Goal: Task Accomplishment & Management: Manage account settings

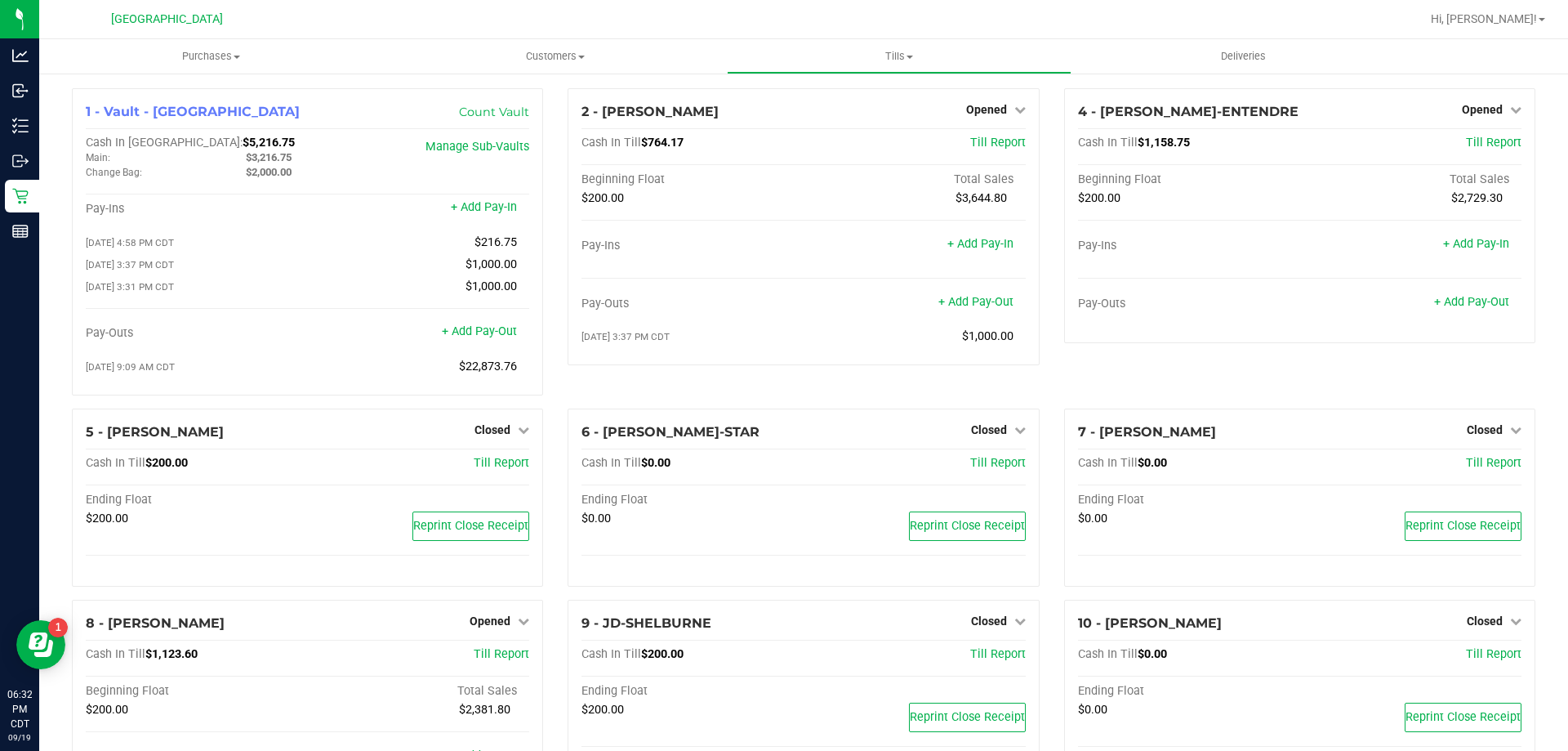
scroll to position [327, 0]
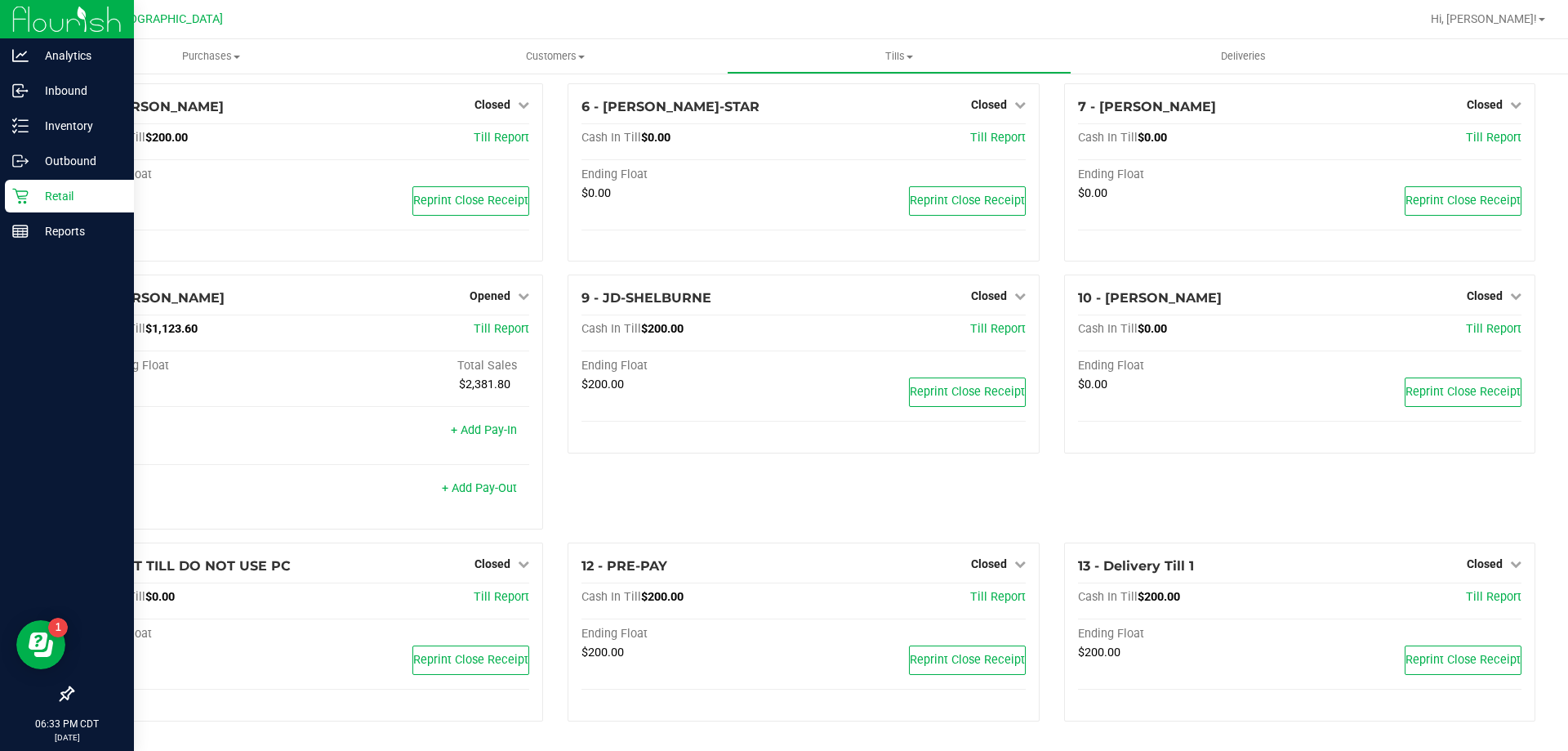
click at [55, 207] on div "Retail" at bounding box center [70, 195] width 129 height 32
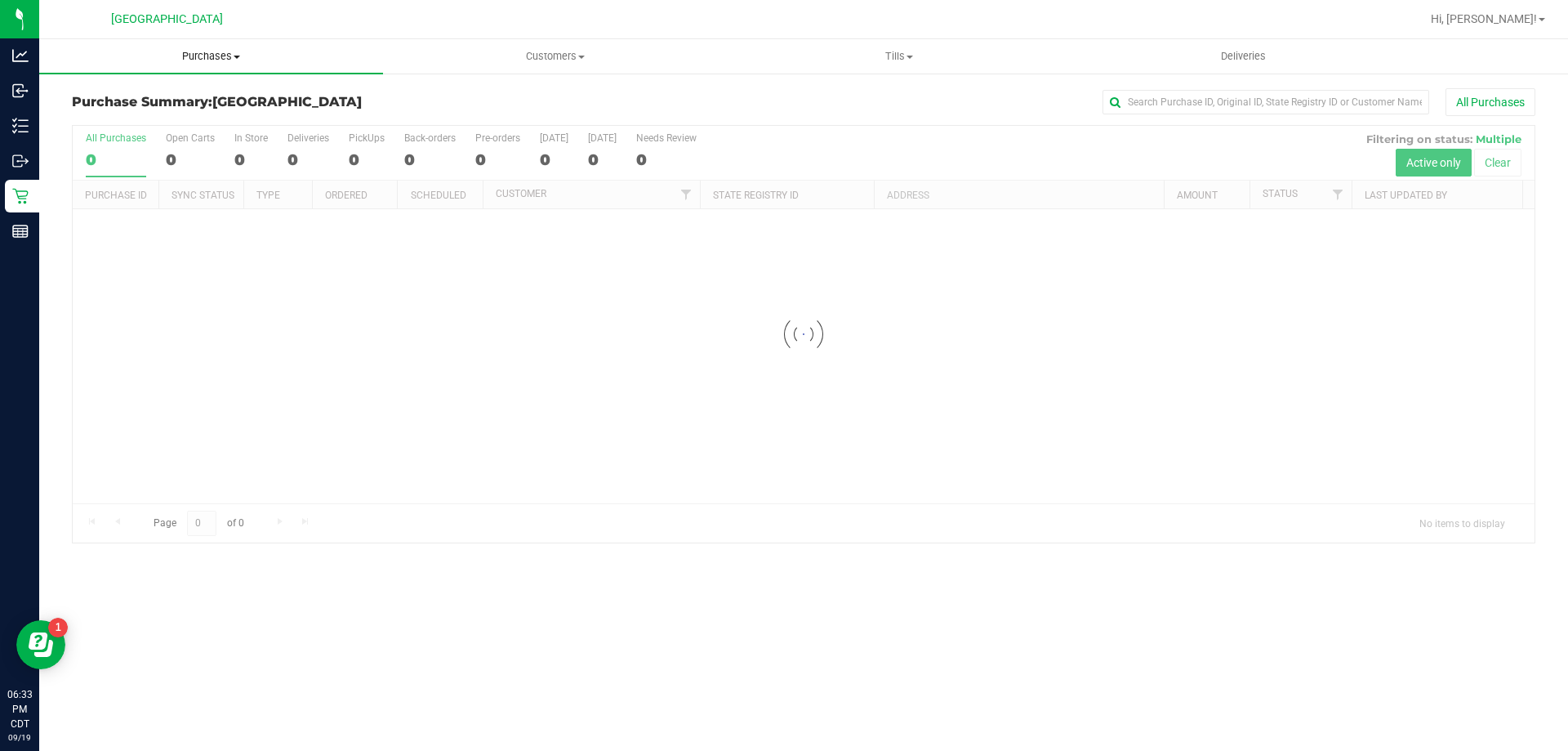
click at [209, 51] on span "Purchases" at bounding box center [210, 56] width 344 height 15
click at [161, 132] on li "All purchases" at bounding box center [210, 138] width 344 height 20
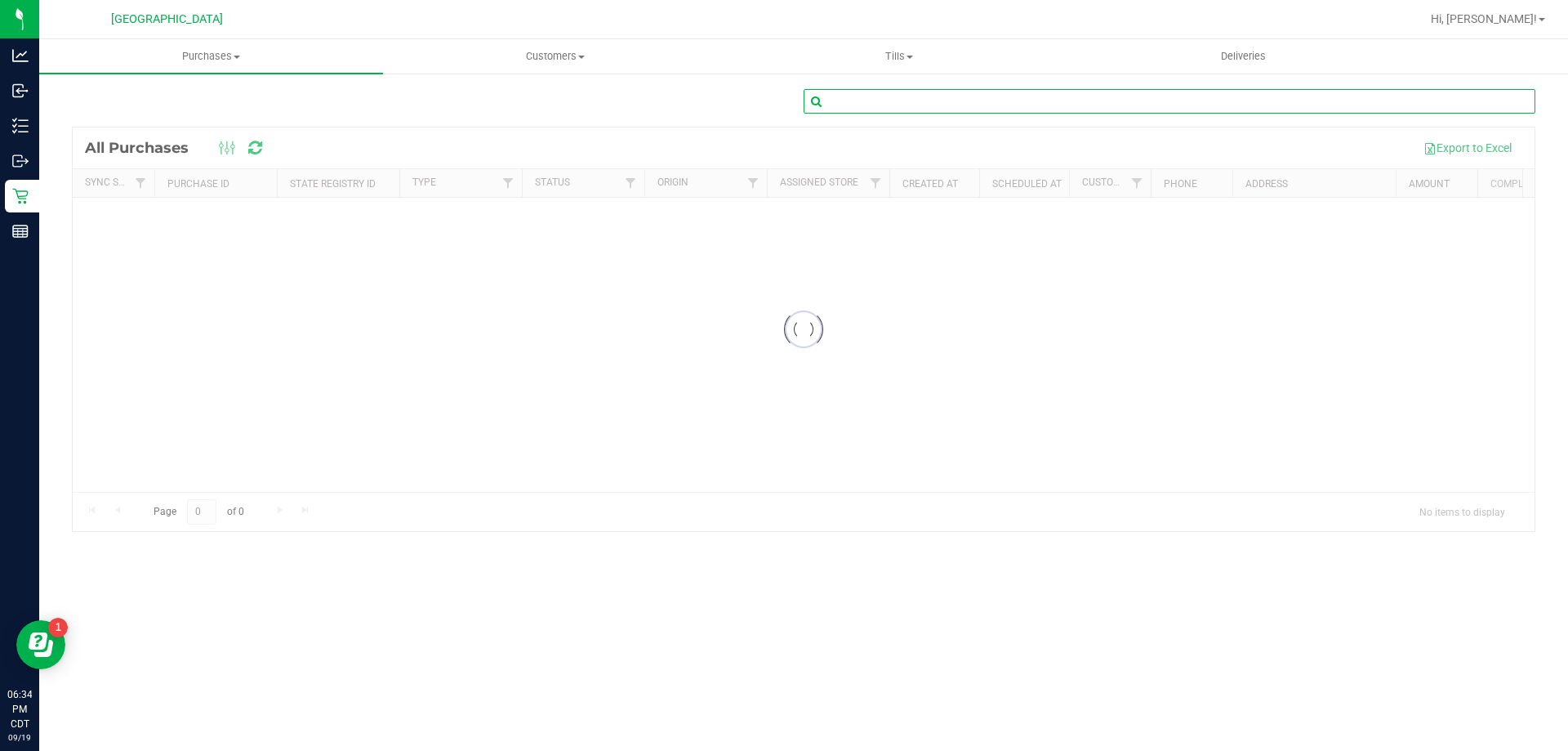
click at [910, 102] on input "text" at bounding box center [1170, 102] width 732 height 25
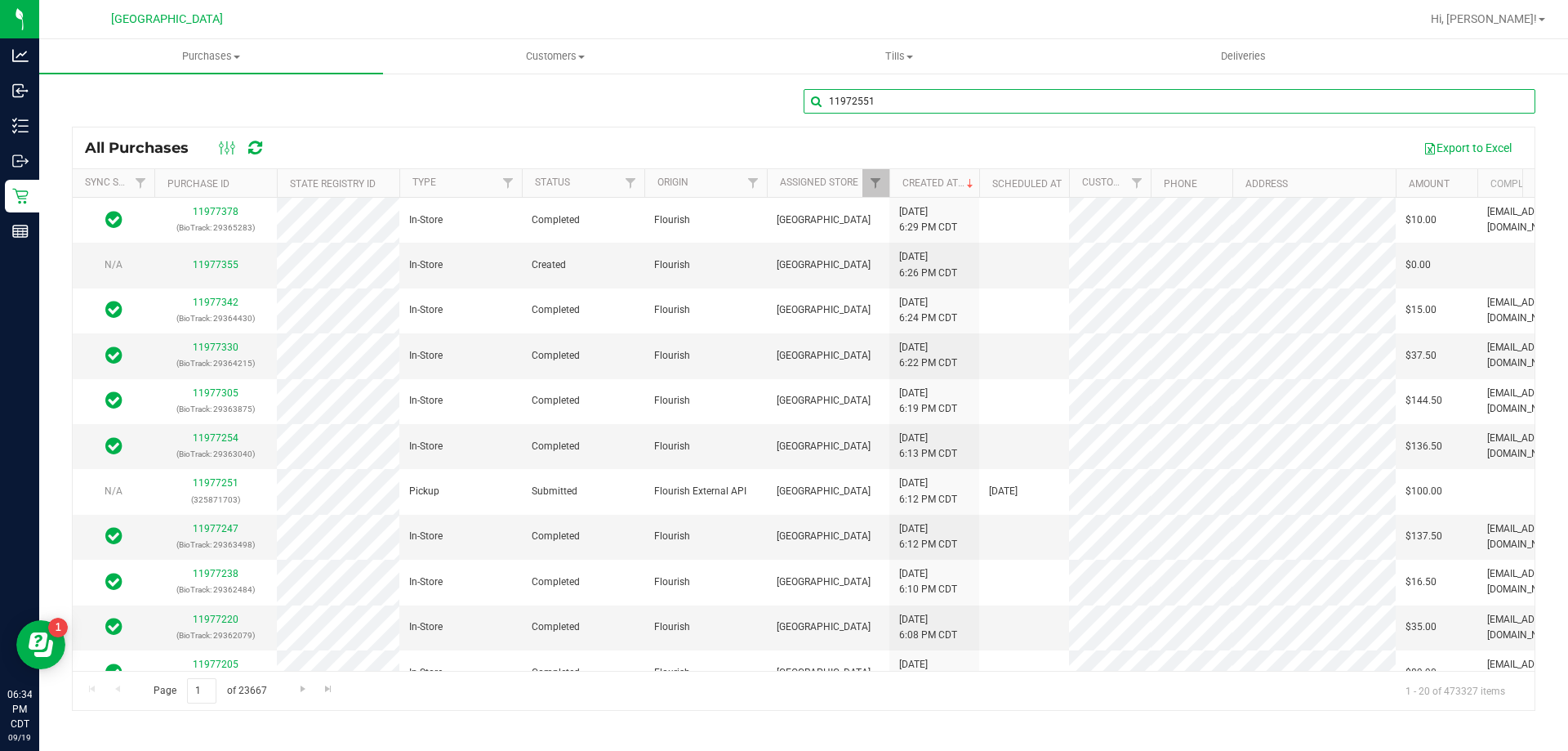
type input "11972551"
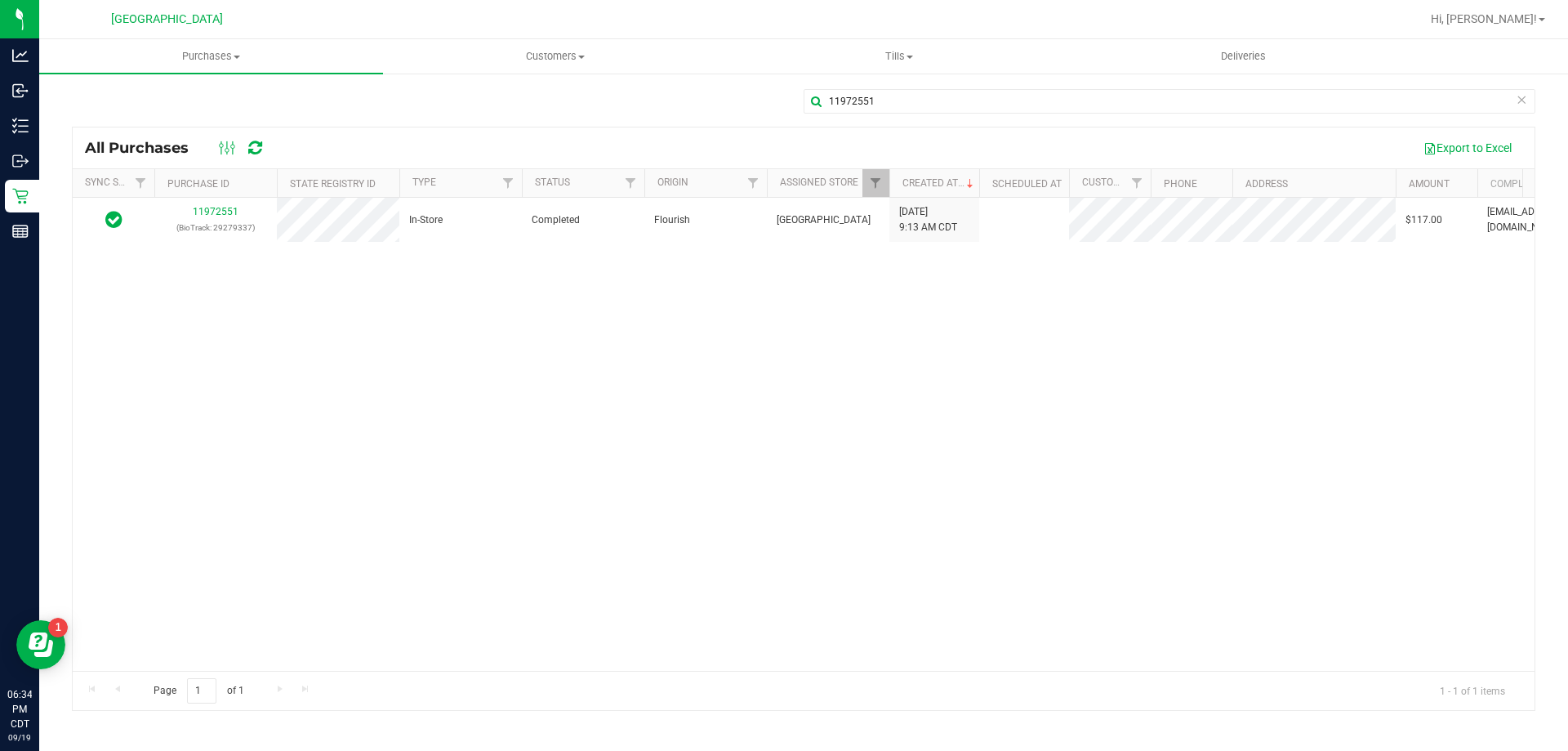
click at [591, 338] on div "11972551 (BioTrack: 29279337) In-Store Completed Flourish [GEOGRAPHIC_DATA] WC …" at bounding box center [804, 434] width 1462 height 473
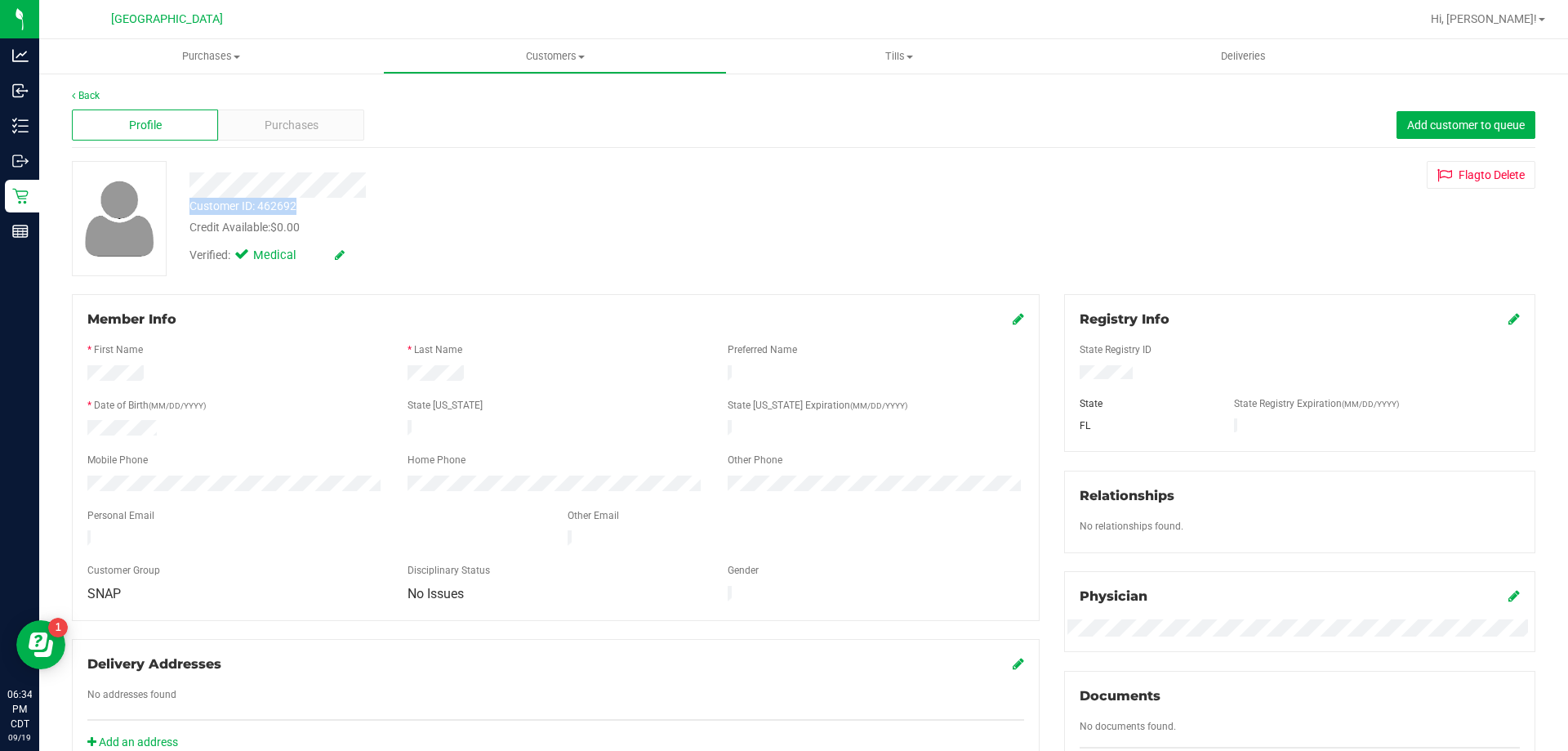
drag, startPoint x: 298, startPoint y: 204, endPoint x: 190, endPoint y: 212, distance: 108.3
click at [190, 212] on div "Customer ID: 462692 Credit Available: $0.00" at bounding box center [549, 217] width 744 height 38
copy div "Customer ID: 462692"
click at [636, 237] on div "Verified: Medical" at bounding box center [549, 253] width 744 height 36
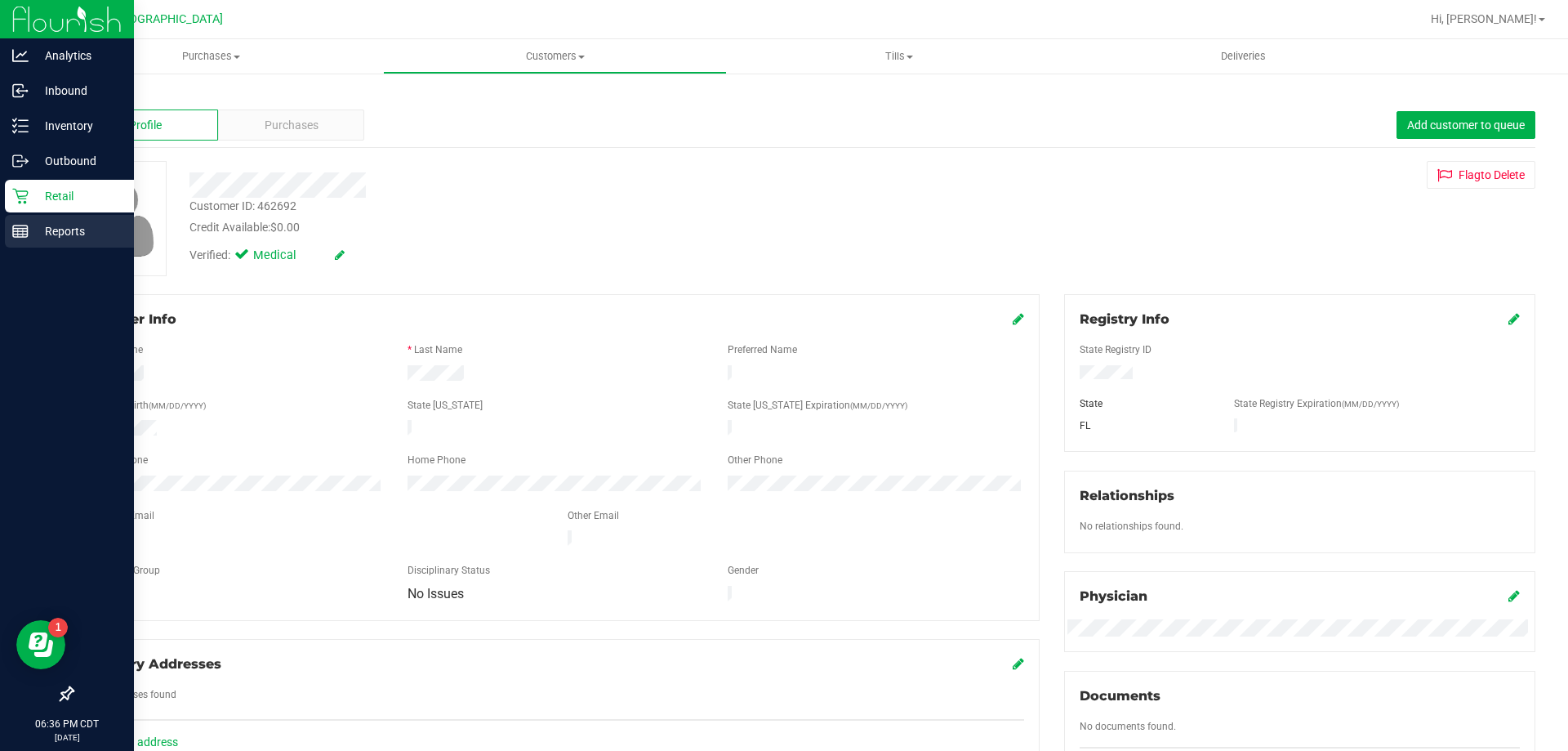
click at [58, 233] on p "Reports" at bounding box center [78, 231] width 98 height 20
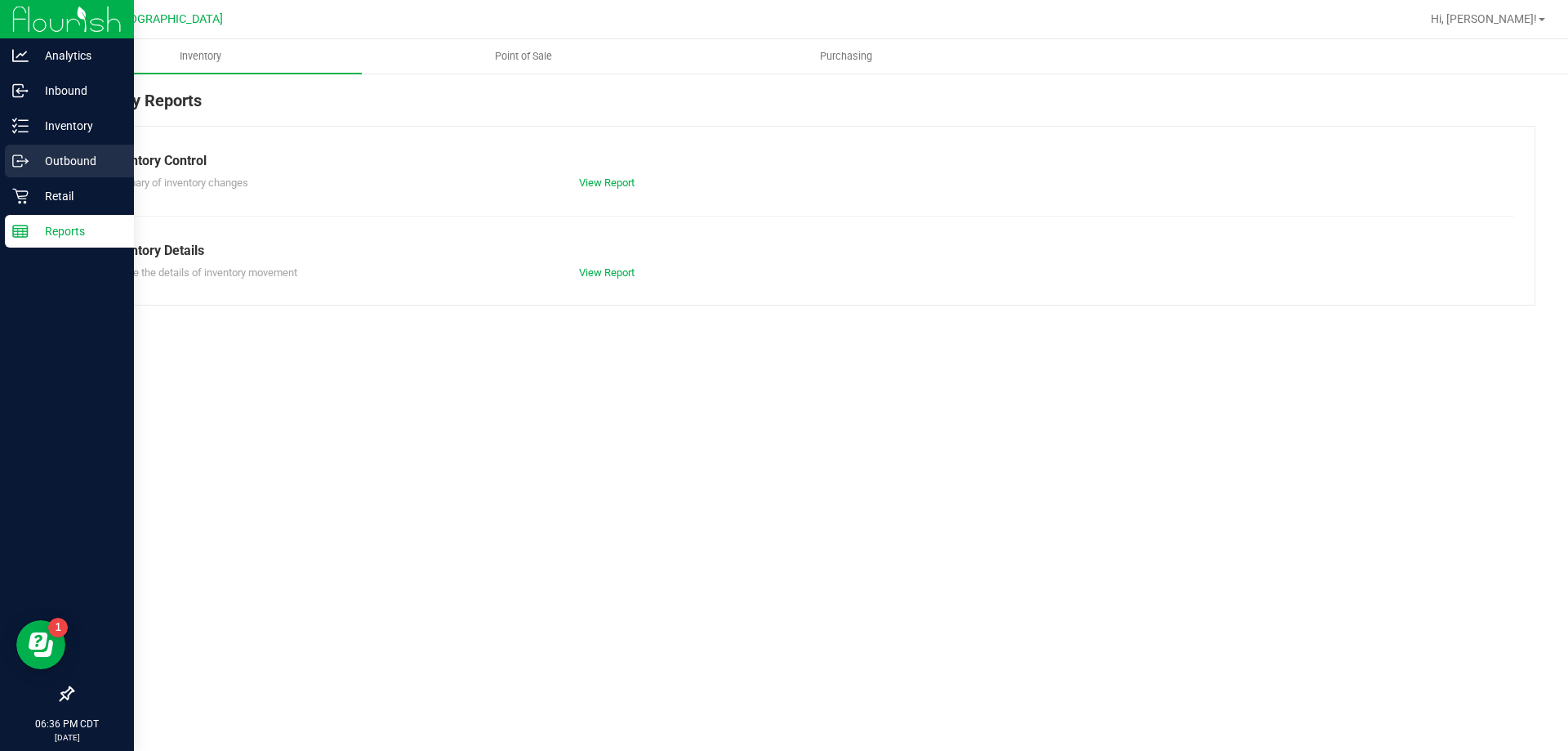
click at [60, 177] on link "Outbound" at bounding box center [67, 162] width 134 height 35
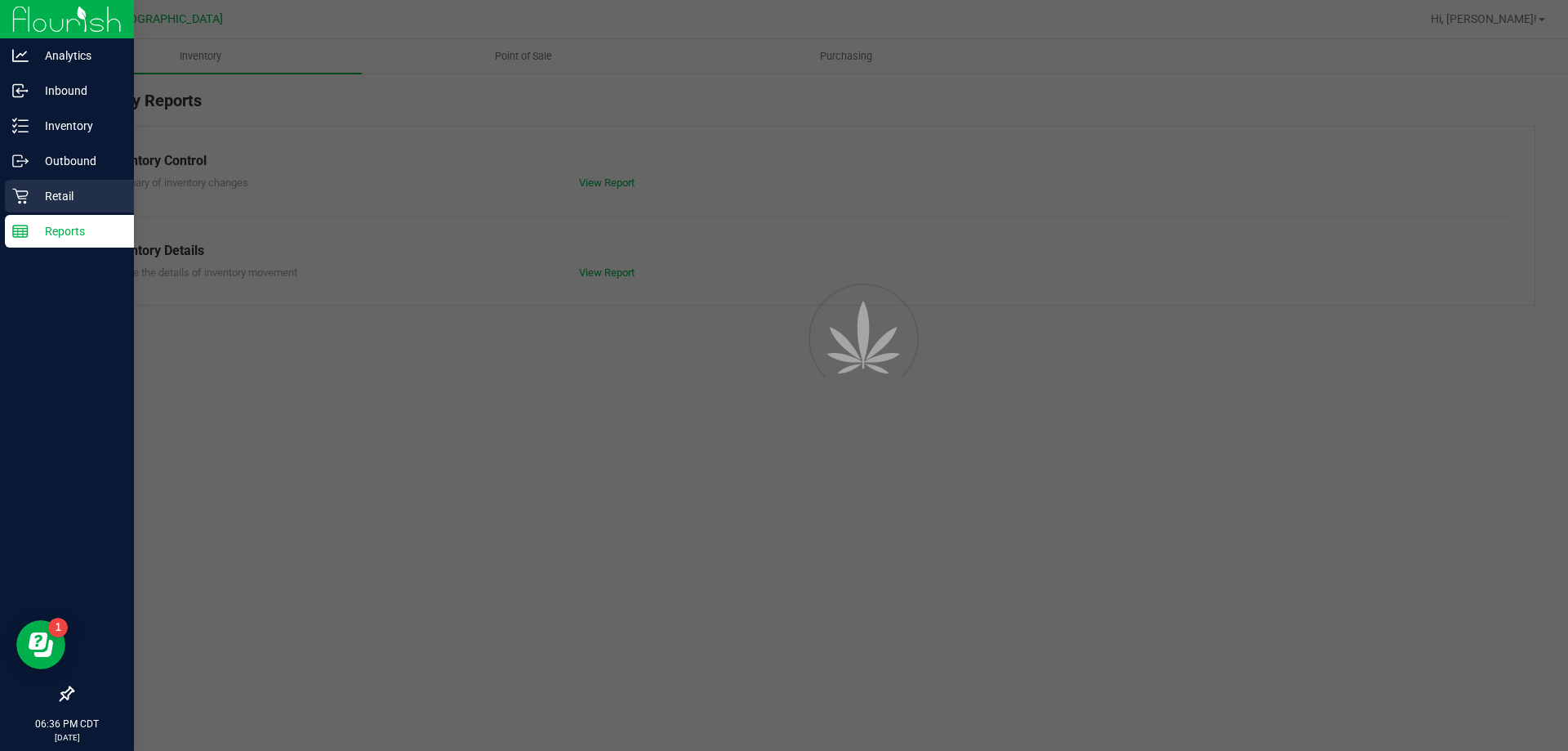
click at [65, 192] on p "Retail" at bounding box center [78, 196] width 98 height 20
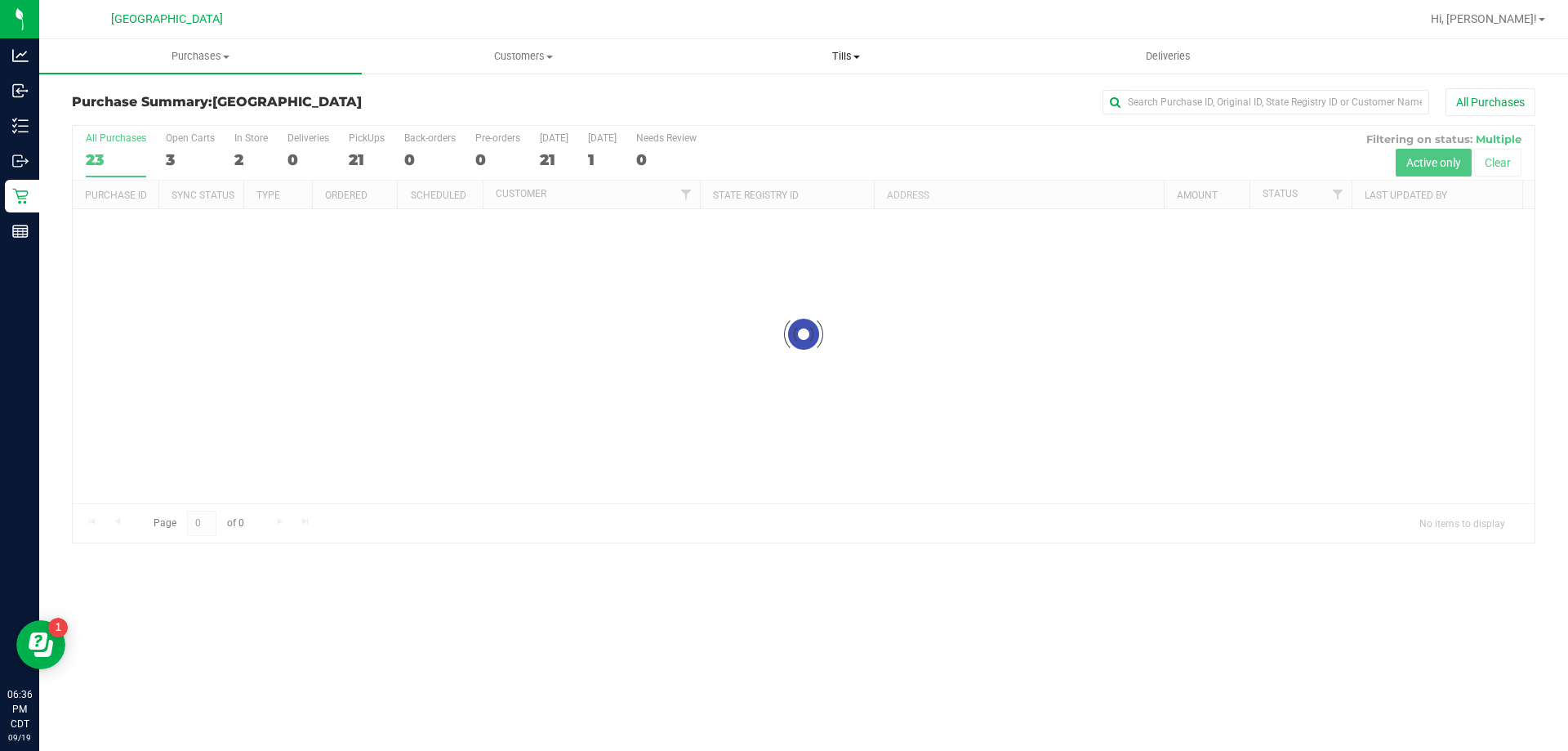
click at [844, 55] on span "Tills" at bounding box center [846, 56] width 321 height 15
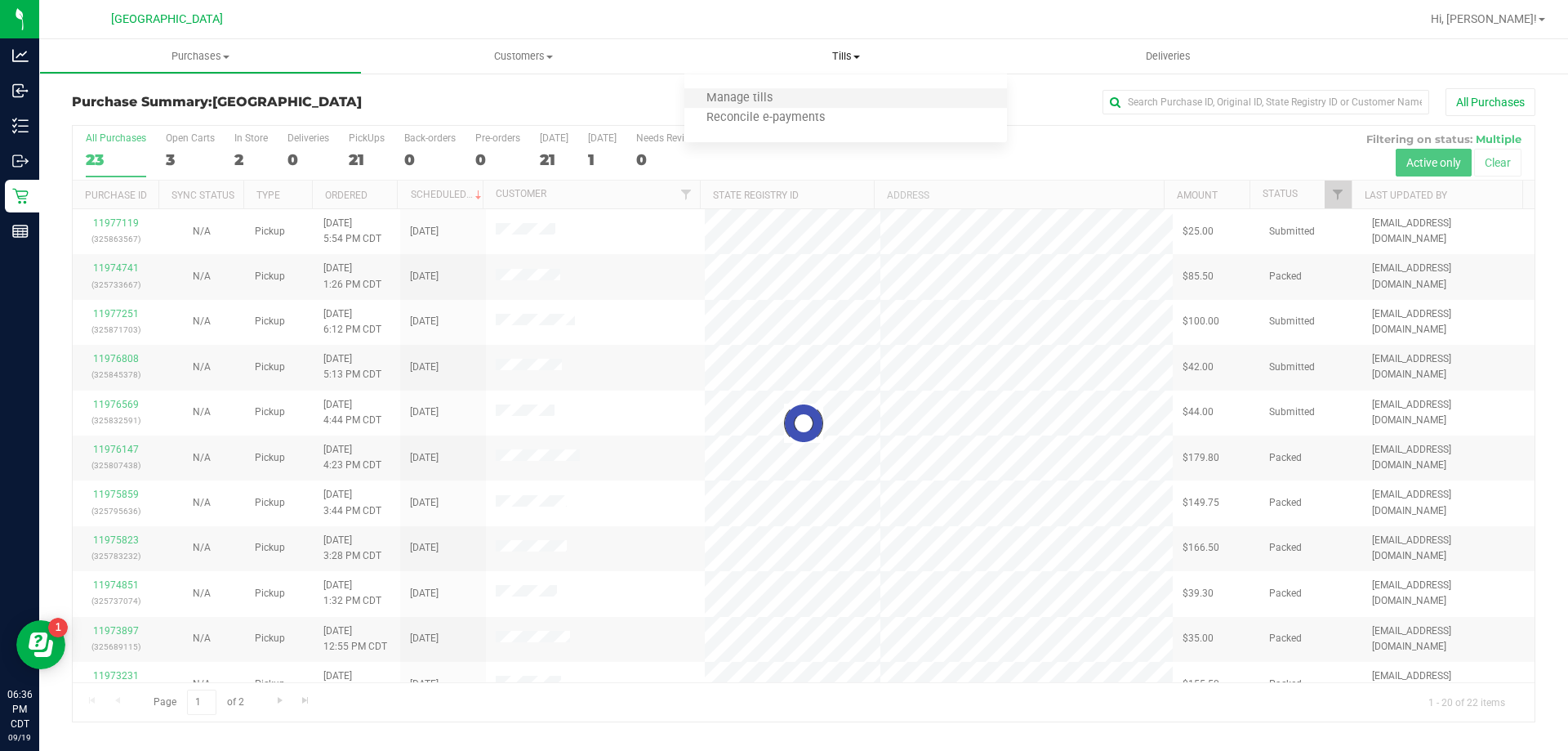
click at [828, 94] on li "Manage tills" at bounding box center [846, 99] width 323 height 20
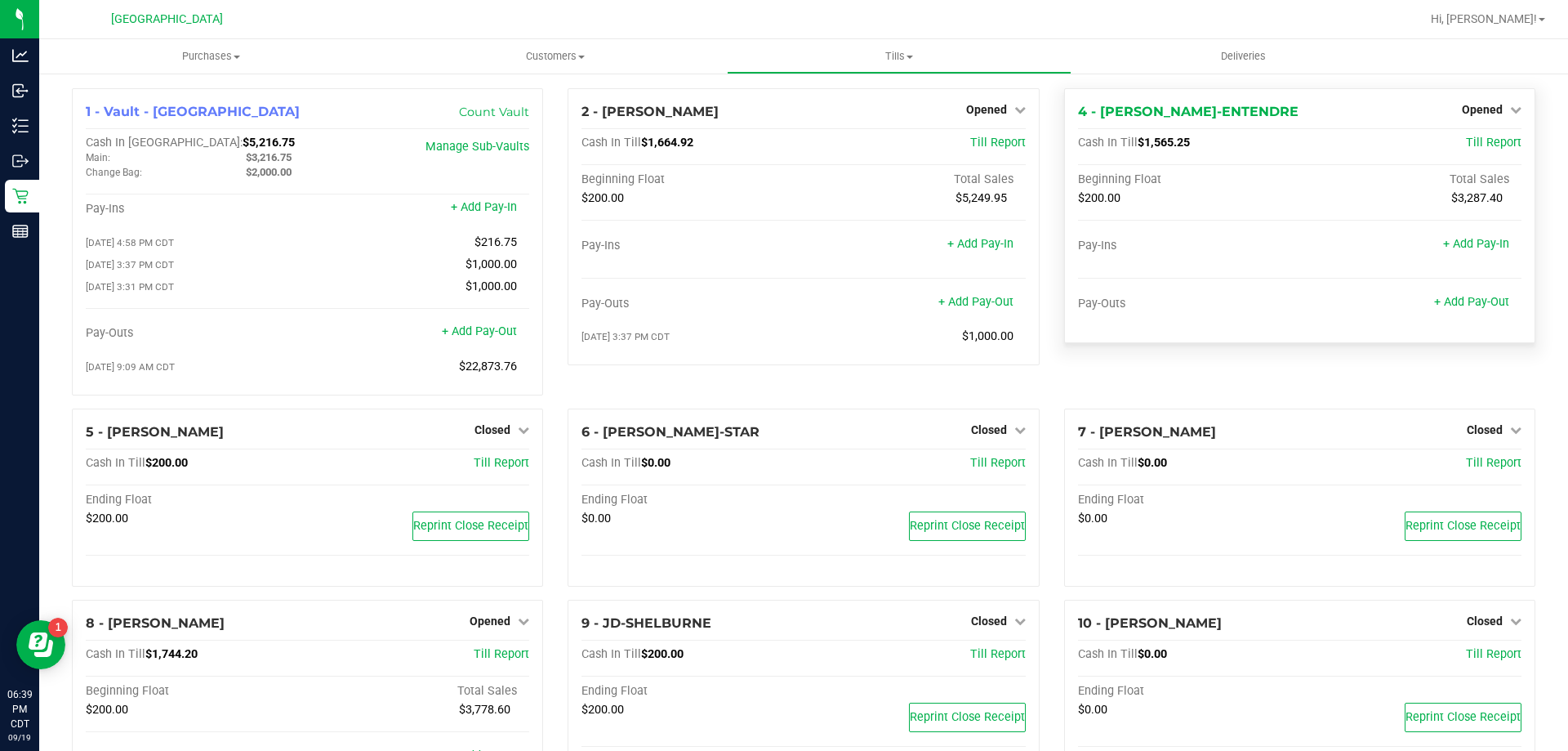
click at [1462, 118] on div "Opened" at bounding box center [1492, 109] width 60 height 20
click at [1465, 115] on span "Opened" at bounding box center [1482, 109] width 41 height 13
click at [1475, 305] on link "+ Add Pay-Out" at bounding box center [1471, 301] width 75 height 14
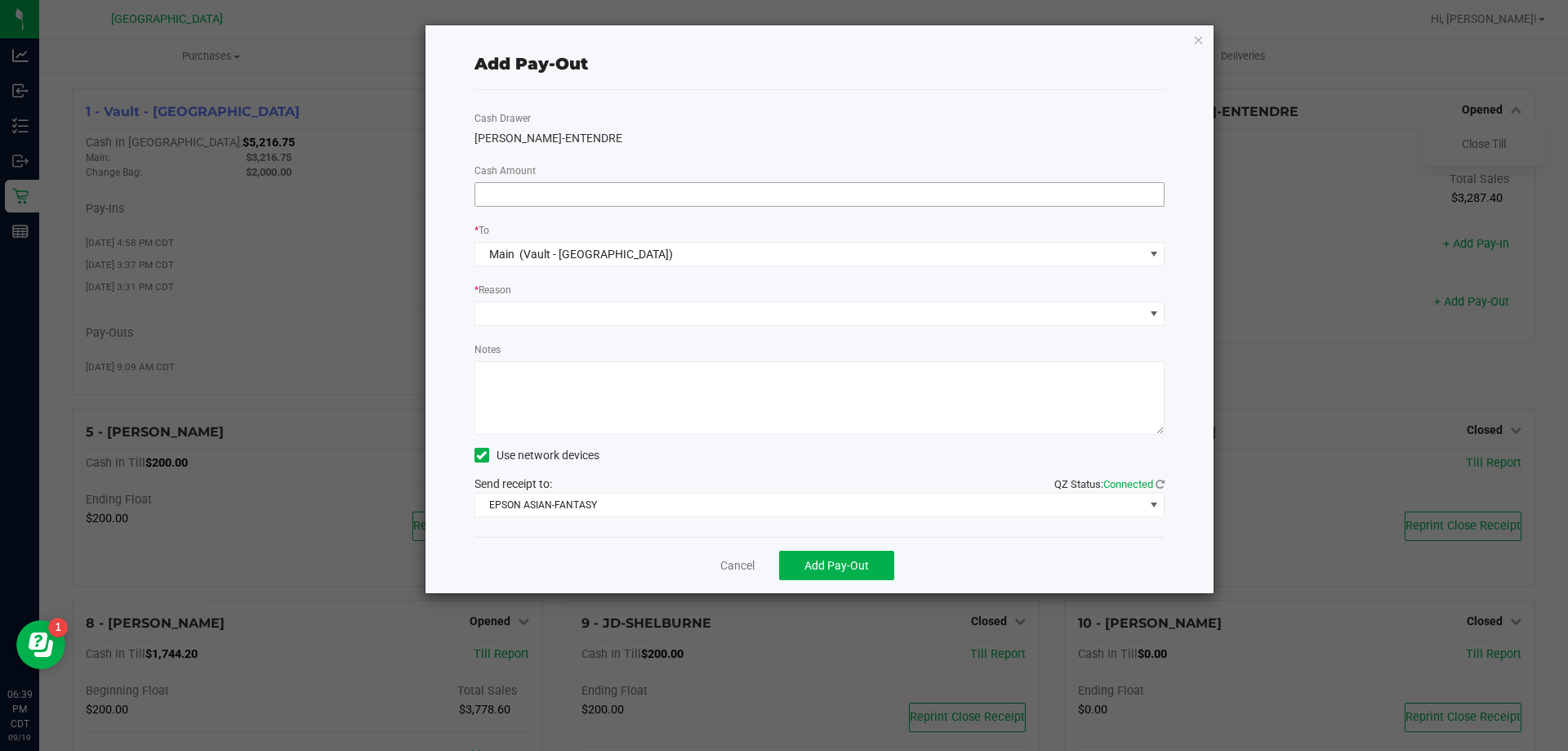
click at [601, 185] on input at bounding box center [820, 195] width 690 height 23
type input "$1,000.00"
click at [586, 307] on span at bounding box center [810, 314] width 669 height 23
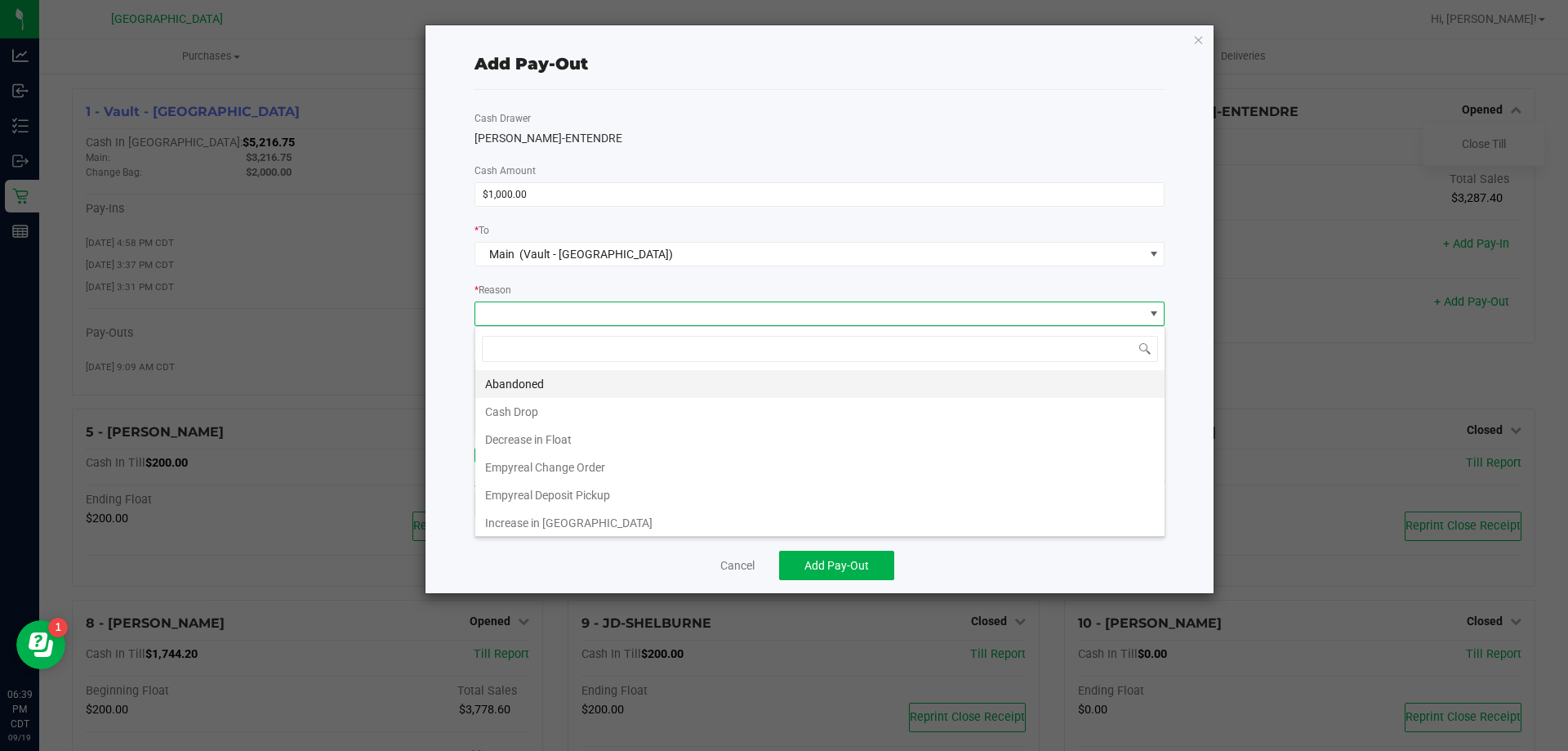
scroll to position [25, 690]
click at [553, 405] on li "Cash Drop" at bounding box center [820, 412] width 690 height 28
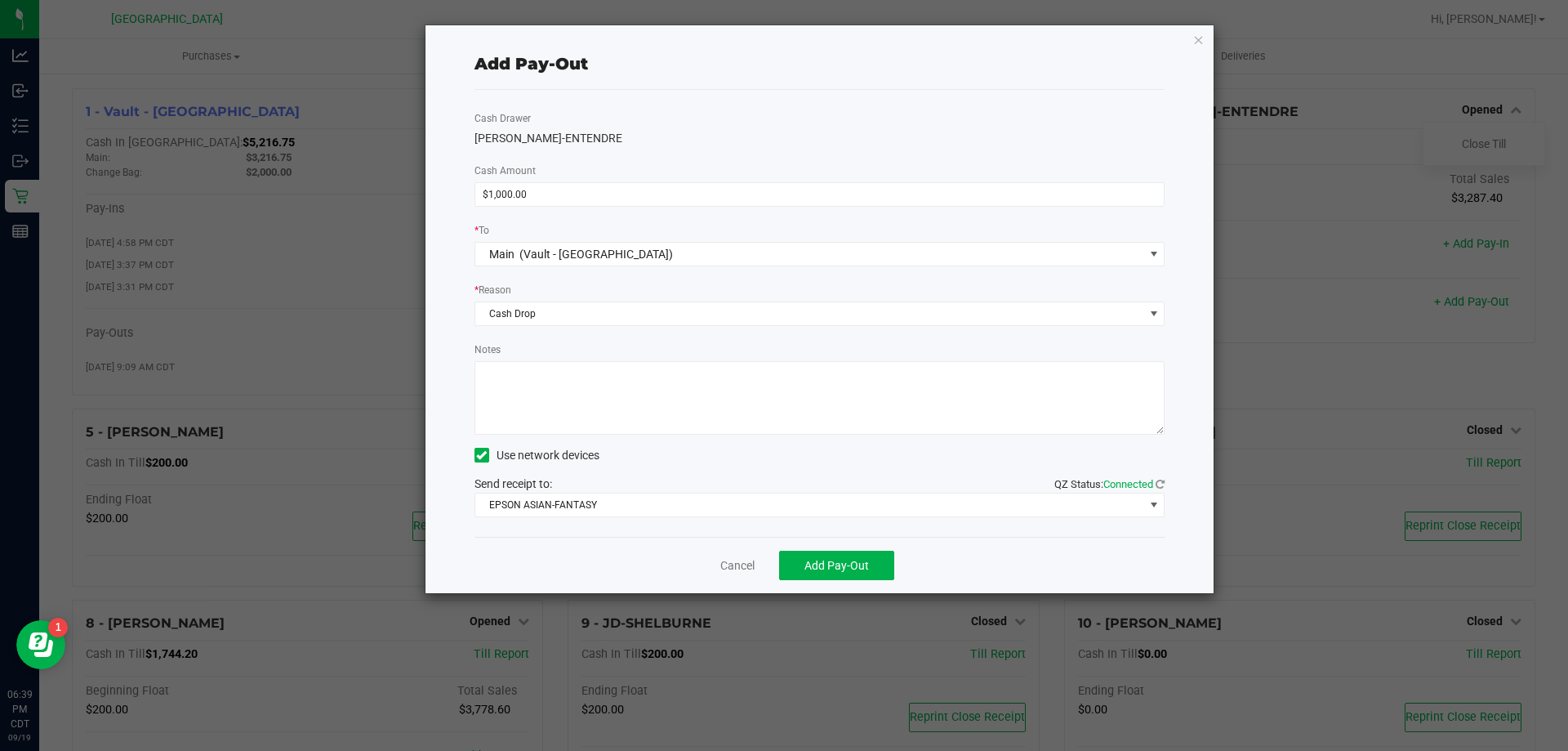
click at [551, 392] on textarea "Notes" at bounding box center [820, 397] width 691 height 74
type textarea "-KA"
click at [806, 571] on span "Add Pay-Out" at bounding box center [837, 566] width 65 height 13
click at [706, 559] on div "Dismiss Reprint Receipt" at bounding box center [820, 565] width 691 height 56
click at [720, 561] on link "Dismiss" at bounding box center [731, 566] width 39 height 17
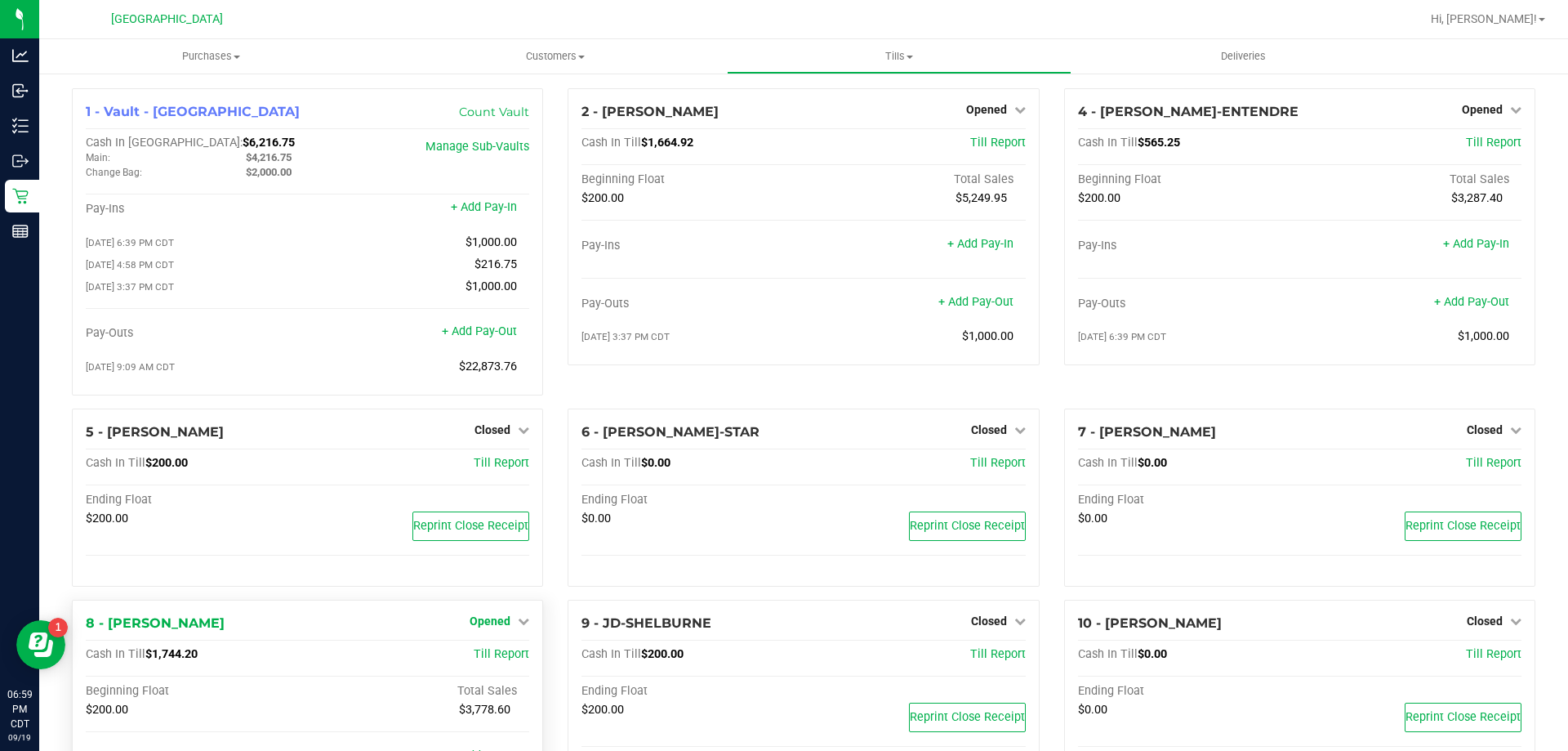
click at [486, 628] on span "Opened" at bounding box center [489, 621] width 41 height 13
click at [482, 655] on link "Close Till" at bounding box center [492, 655] width 44 height 13
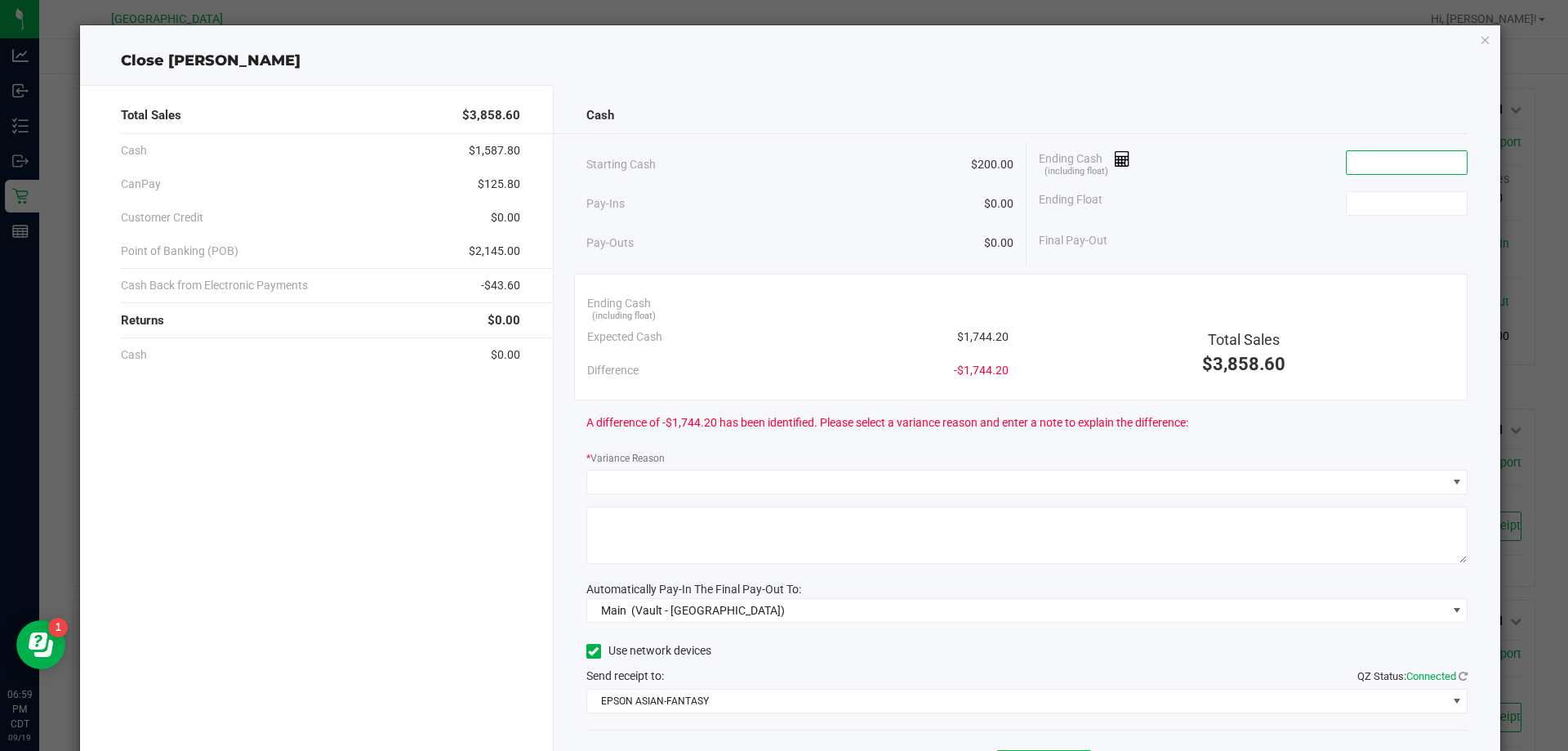
click at [1426, 158] on input at bounding box center [1407, 163] width 120 height 23
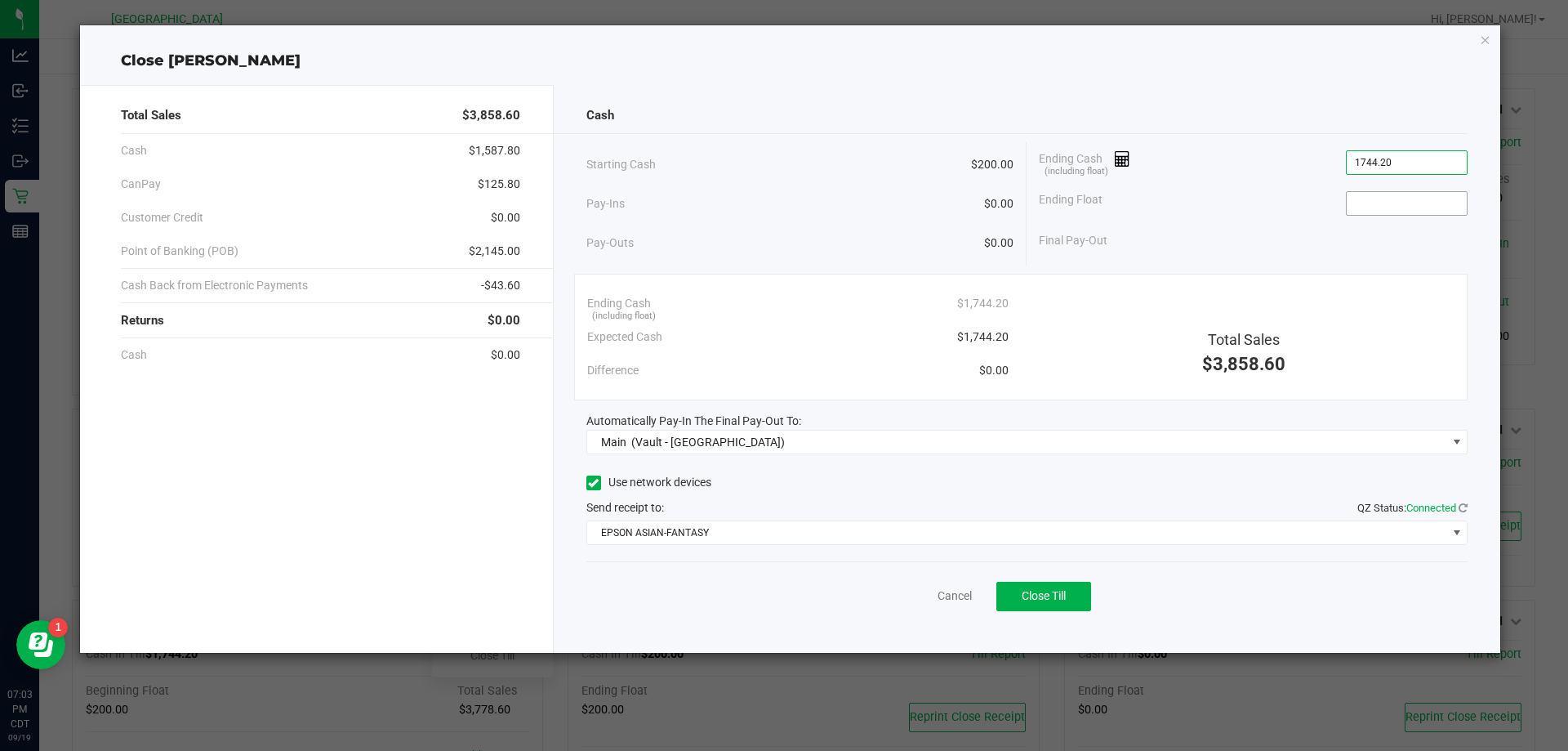
type input "$1,744.20"
click at [1398, 207] on input at bounding box center [1407, 204] width 120 height 23
type input "$200.00"
click at [1061, 592] on span "Close Till" at bounding box center [1043, 595] width 44 height 13
click at [924, 591] on link "Dismiss" at bounding box center [918, 595] width 39 height 17
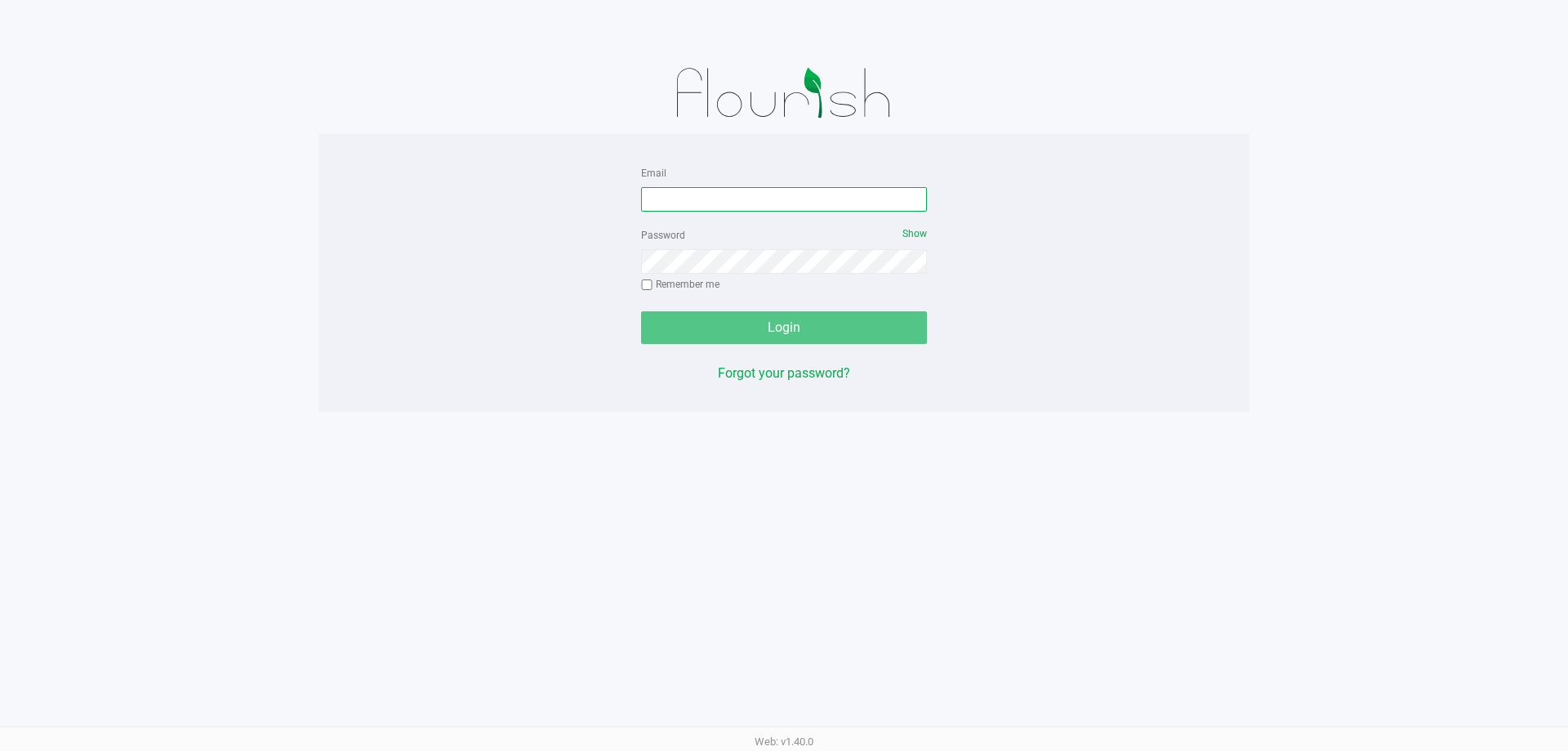
click at [705, 205] on input "Email" at bounding box center [783, 200] width 286 height 25
type input "[EMAIL_ADDRESS][DOMAIN_NAME]"
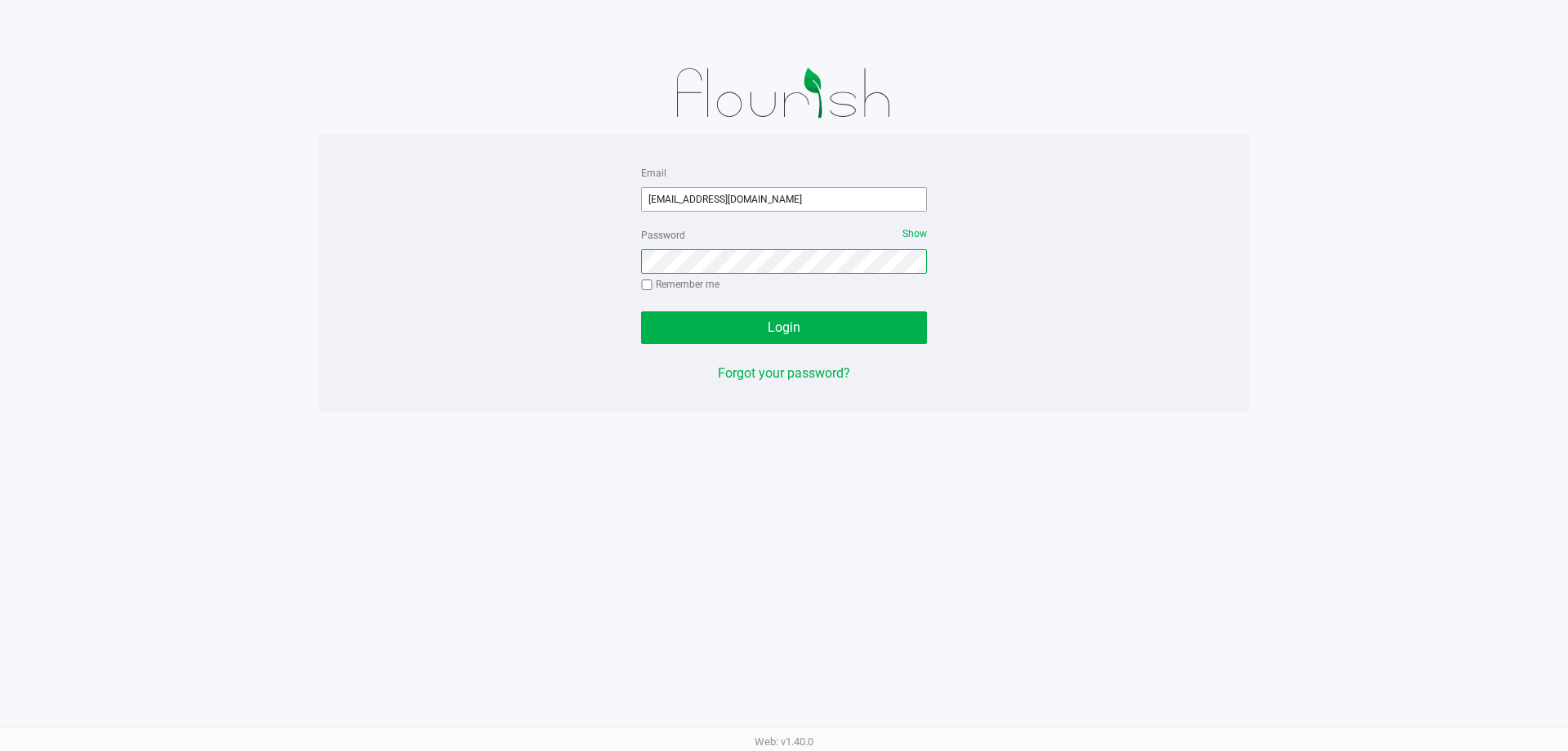
click at [641, 311] on button "Login" at bounding box center [783, 327] width 286 height 32
